Goal: Task Accomplishment & Management: Use online tool/utility

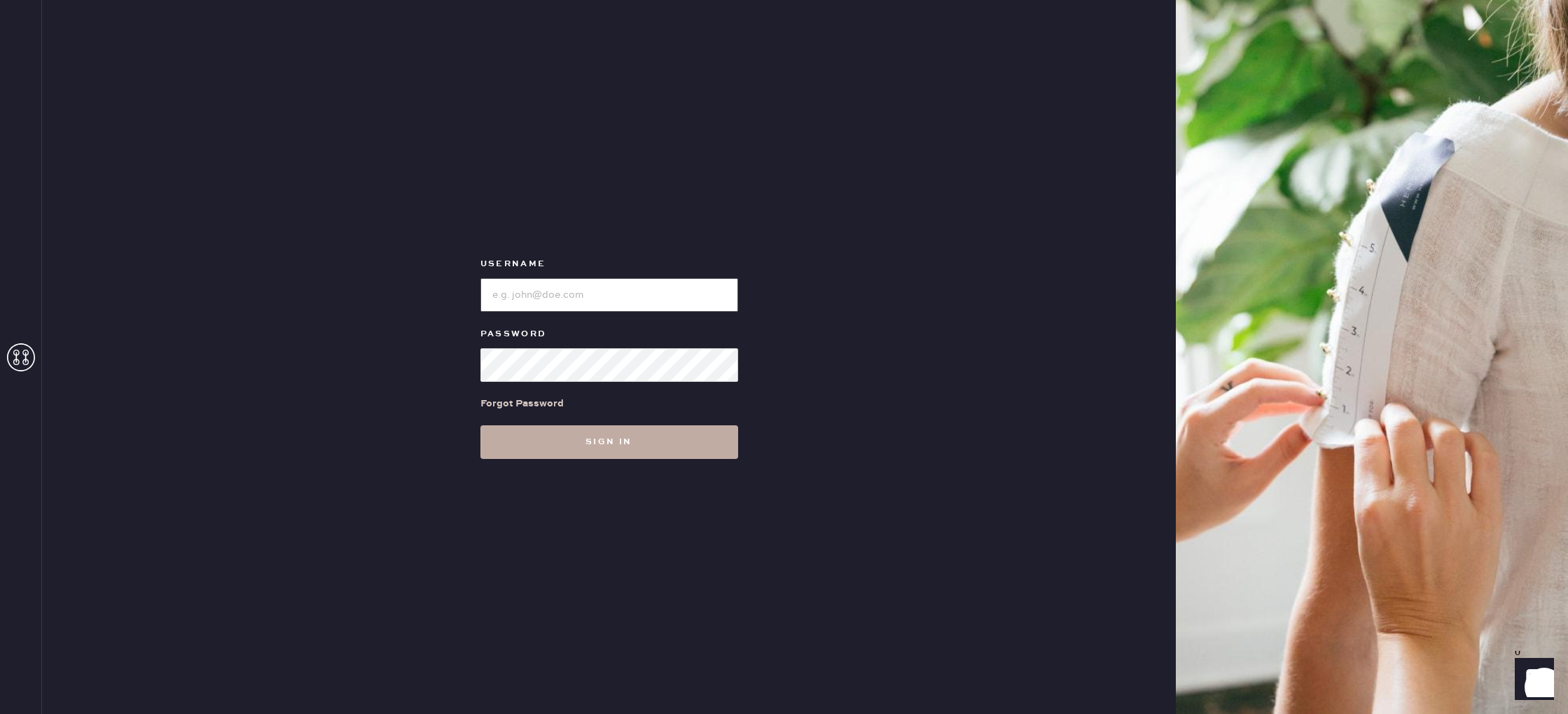
type input "reformationvalencia"
click at [617, 451] on button "Sign in" at bounding box center [609, 442] width 258 height 33
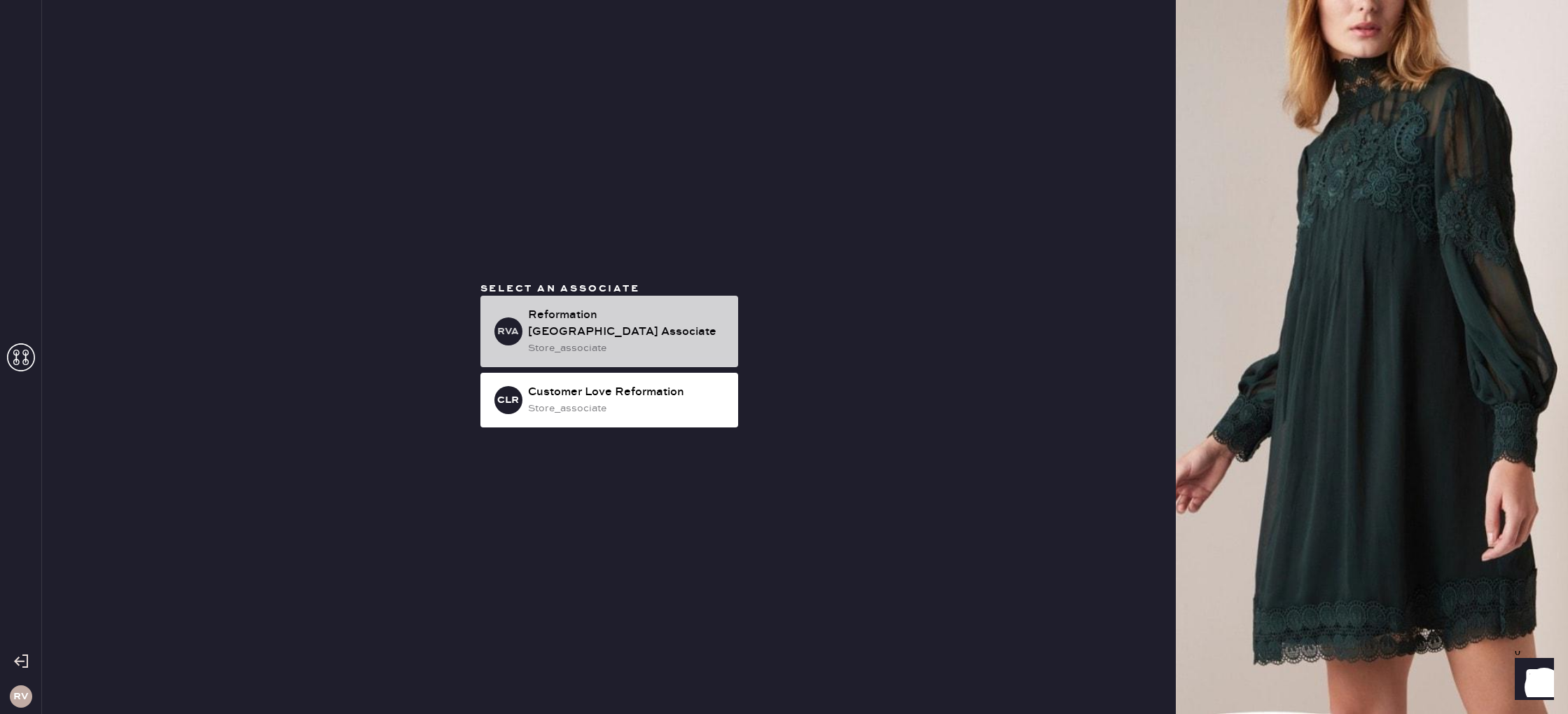
click at [638, 347] on div "RVA Reformation [GEOGRAPHIC_DATA] Associate store_associate" at bounding box center [609, 332] width 258 height 72
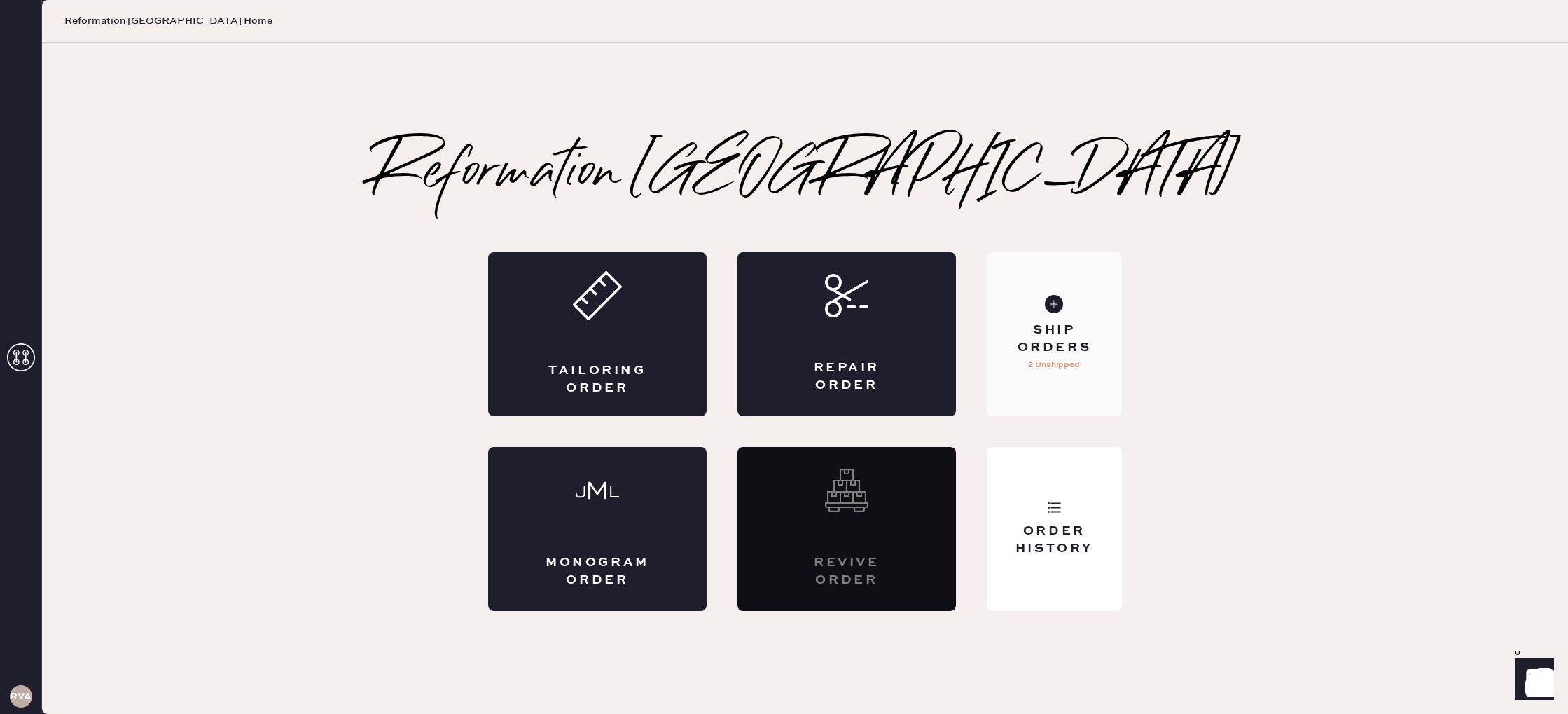
click at [1040, 388] on div "Ship Orders 2 Unshipped" at bounding box center [1055, 334] width 135 height 164
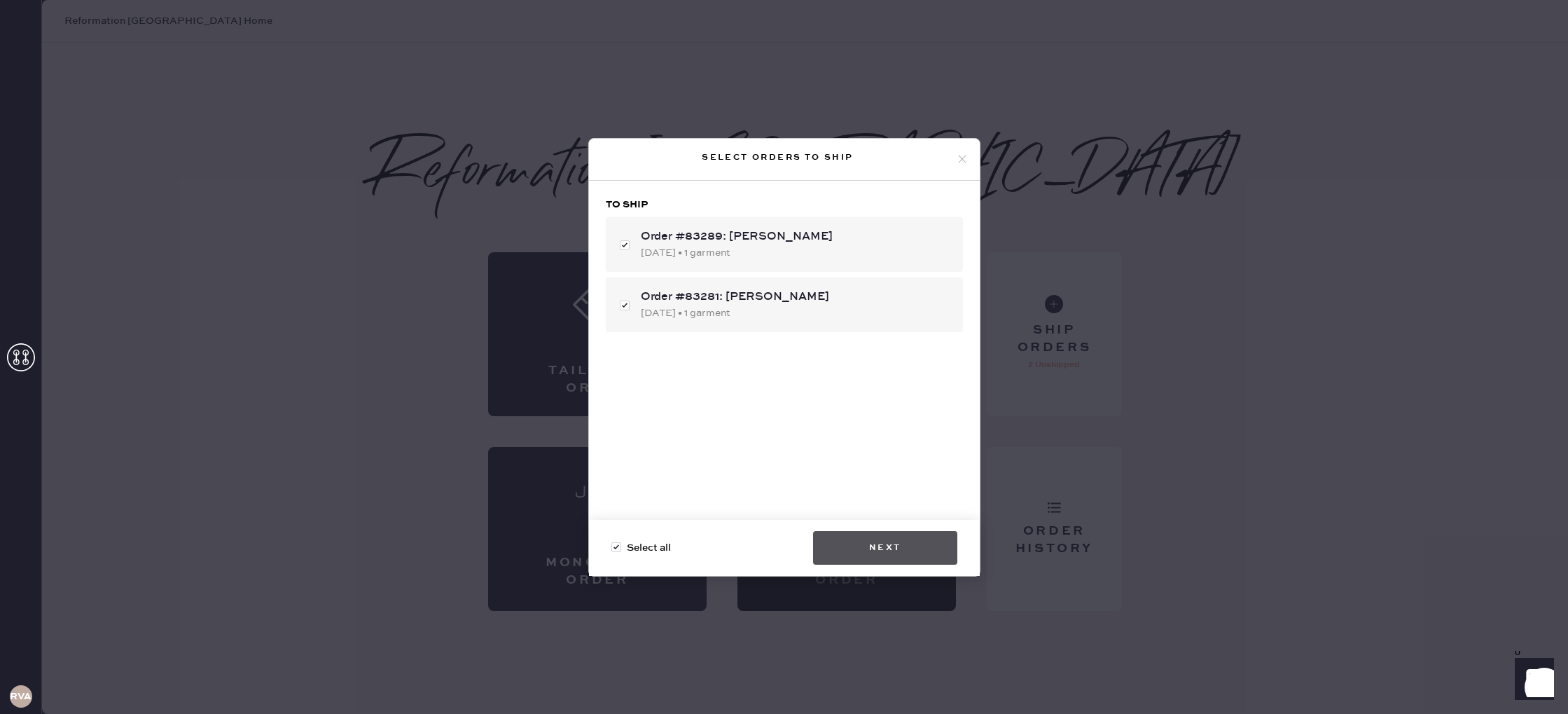
click at [883, 531] on button "Next" at bounding box center [885, 548] width 144 height 33
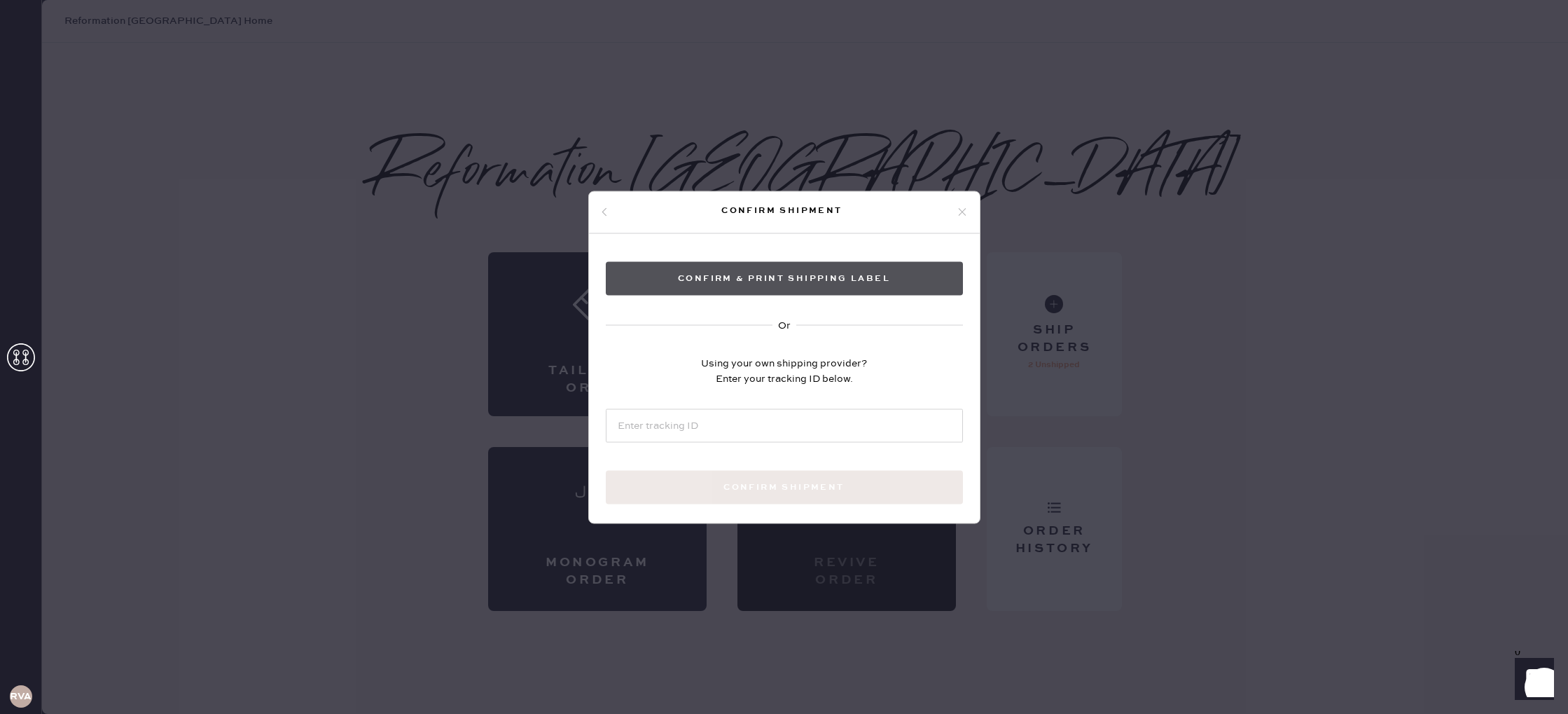
click at [838, 263] on button "Confirm & Print shipping label" at bounding box center [784, 278] width 357 height 33
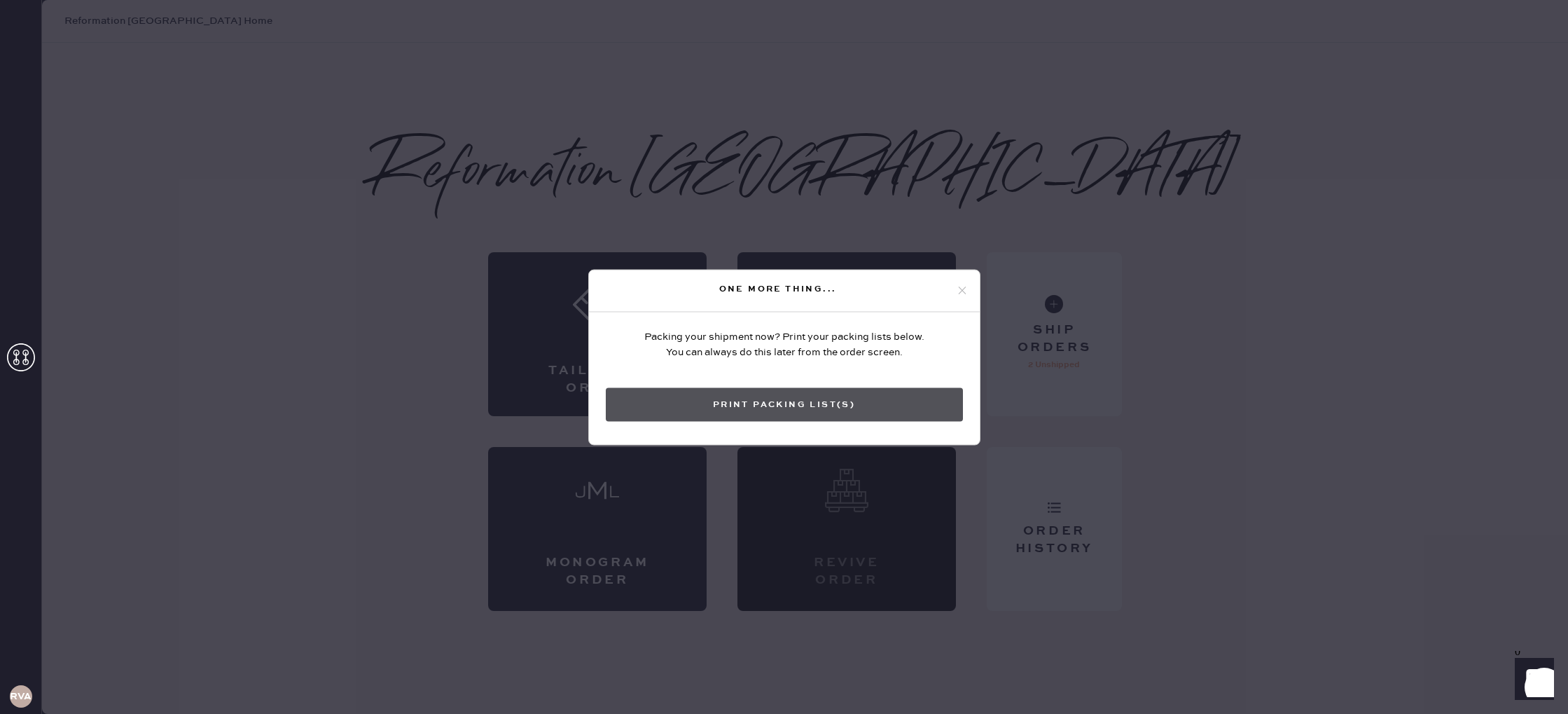
click at [938, 394] on button "Print Packing List(s)" at bounding box center [784, 404] width 357 height 33
